Goal: Task Accomplishment & Management: Use online tool/utility

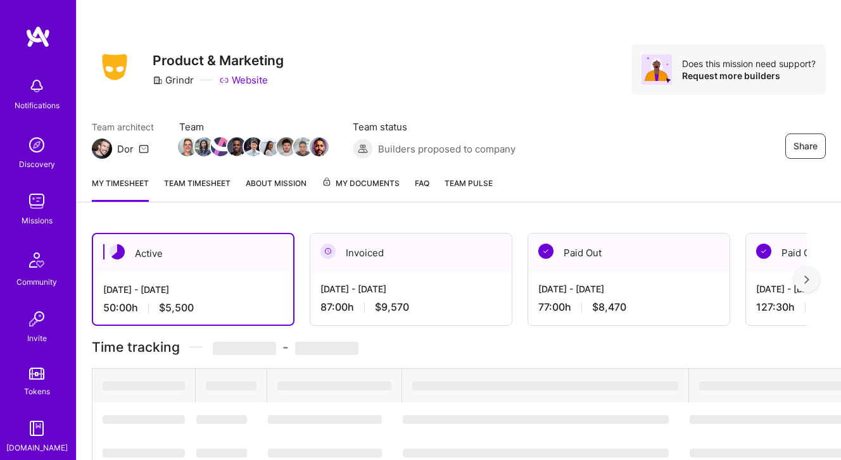
scroll to position [239, 0]
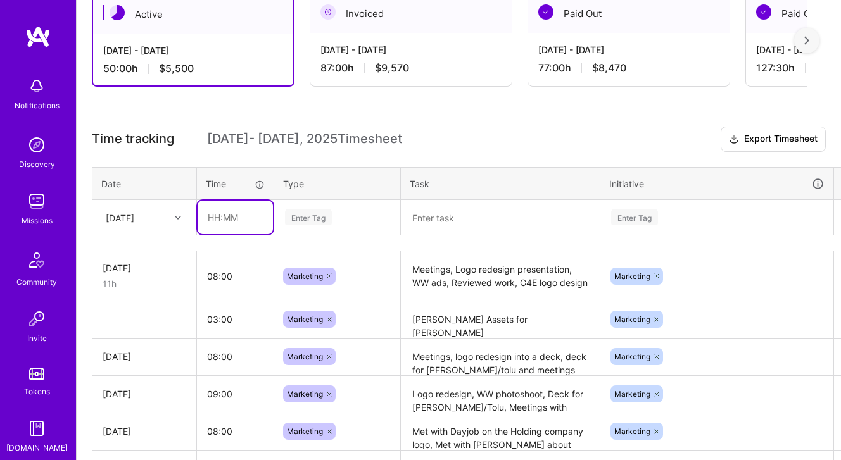
click at [253, 222] on input "text" at bounding box center [235, 218] width 75 height 34
type input "09:00"
click at [308, 214] on div "Enter Tag" at bounding box center [308, 218] width 47 height 20
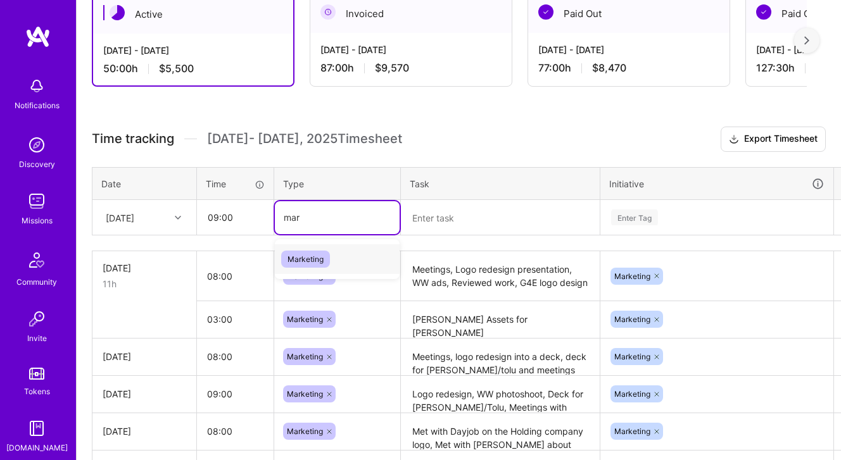
type input "mark"
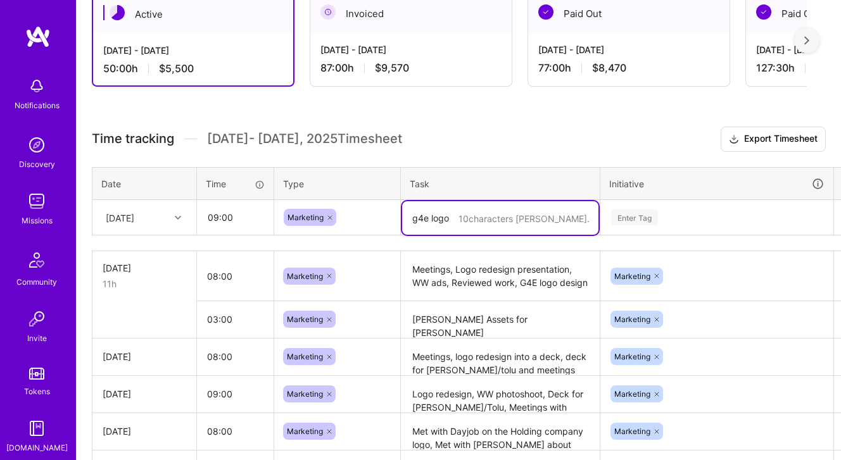
type textarea "g4e logo"
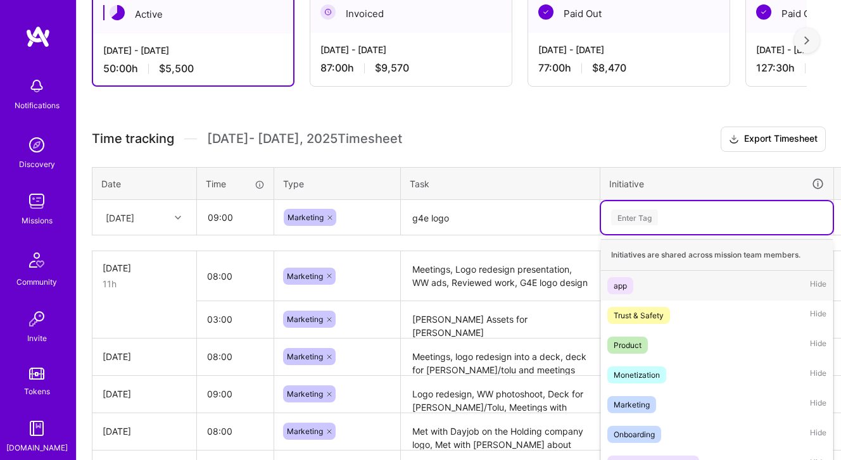
scroll to position [282, 0]
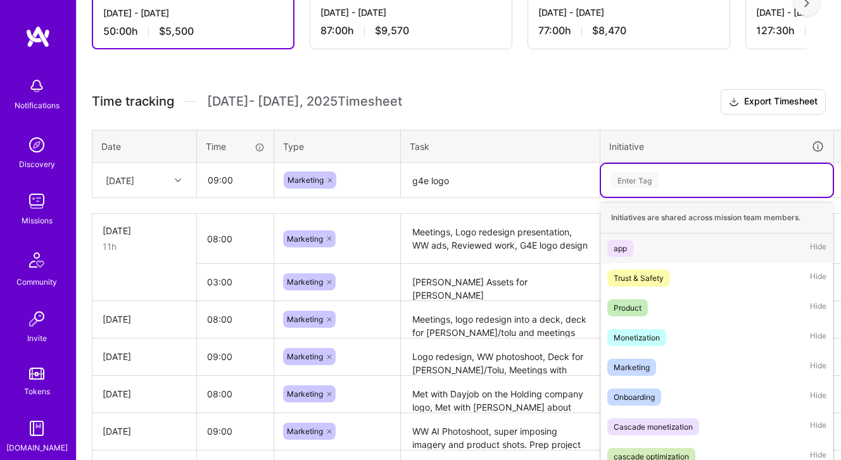
click at [626, 197] on div "option app focused, 1 of 8. 8 results available. Use Up and Down to choose opti…" at bounding box center [717, 180] width 232 height 33
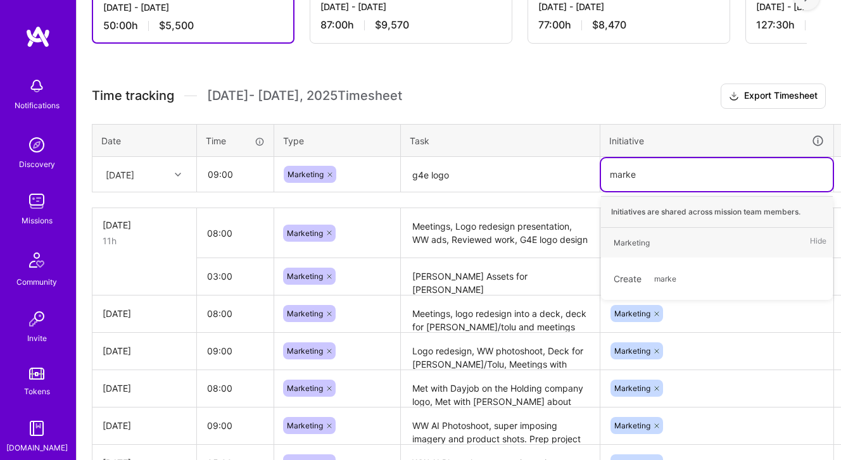
type input "market"
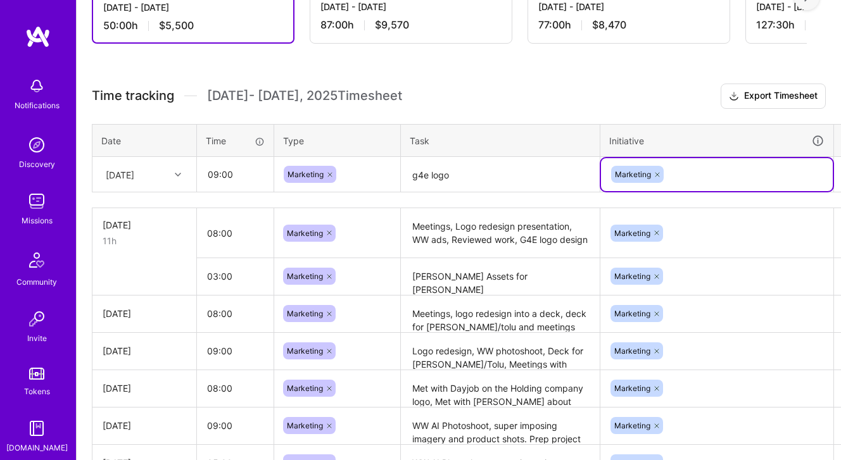
click at [503, 188] on textarea "g4e logo" at bounding box center [500, 175] width 196 height 34
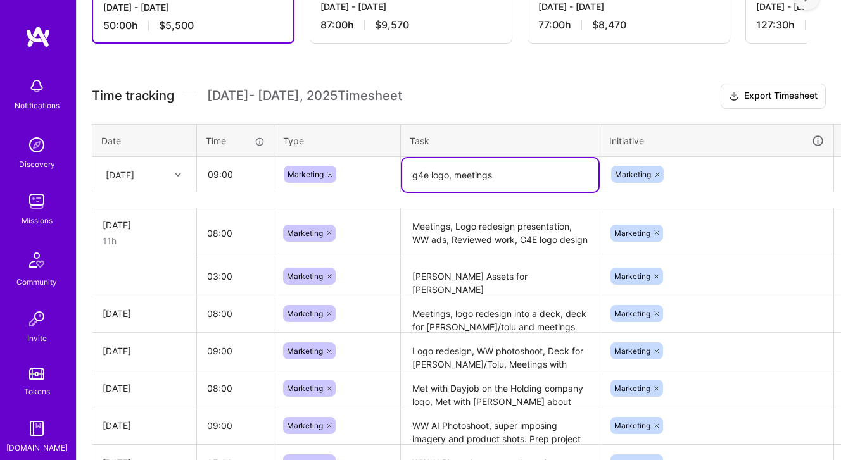
type textarea "g4e logo, meetings"
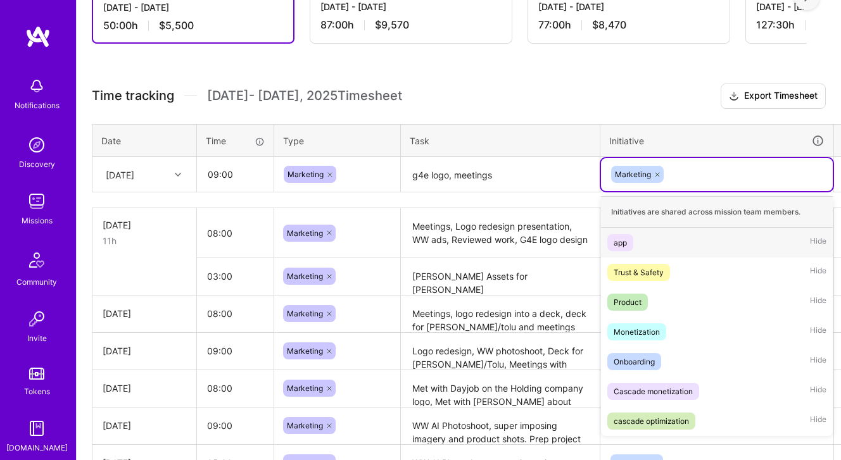
click at [768, 182] on div "Marketing" at bounding box center [717, 175] width 214 height 20
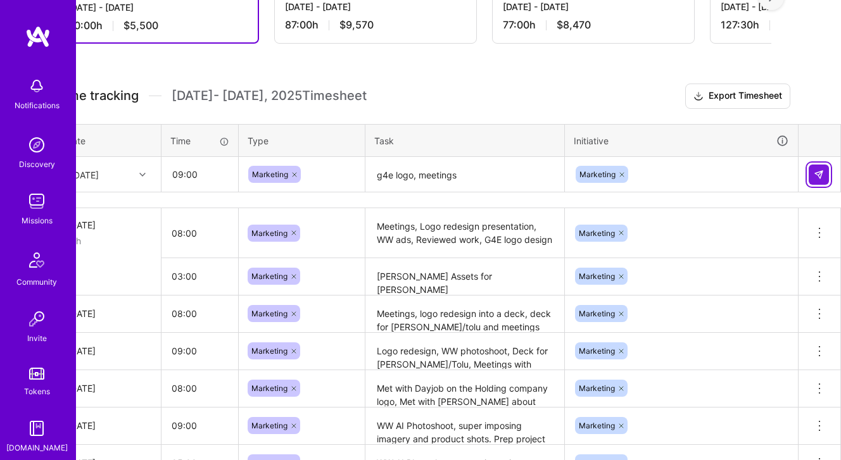
click at [812, 173] on button at bounding box center [819, 175] width 20 height 20
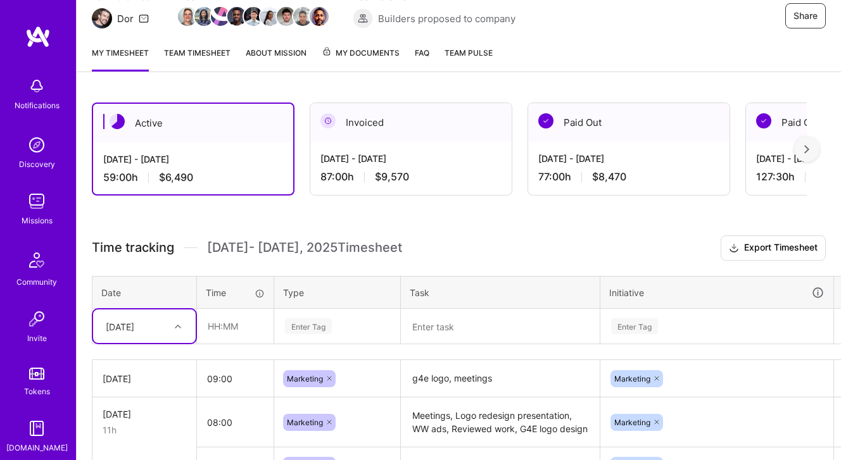
scroll to position [0, 0]
